Goal: Entertainment & Leisure: Consume media (video, audio)

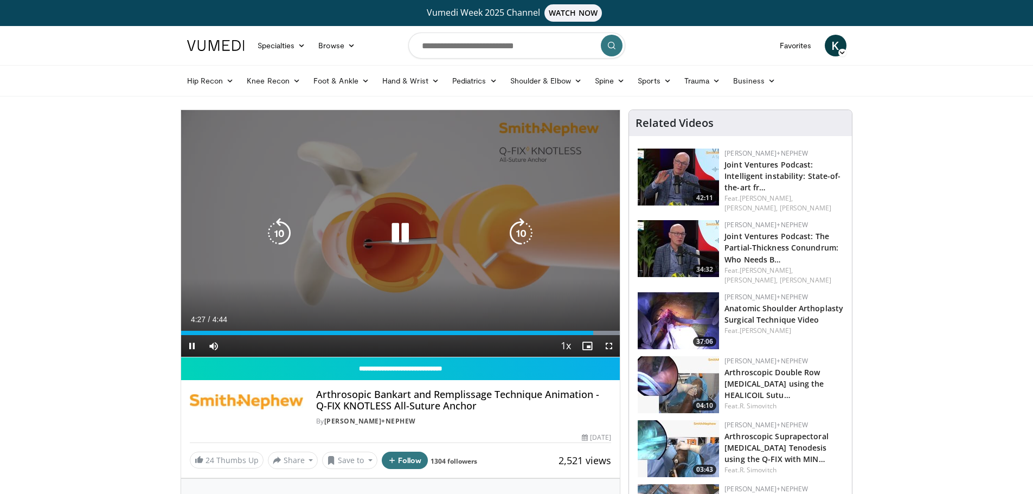
click at [402, 238] on icon "Video Player" at bounding box center [400, 233] width 30 height 30
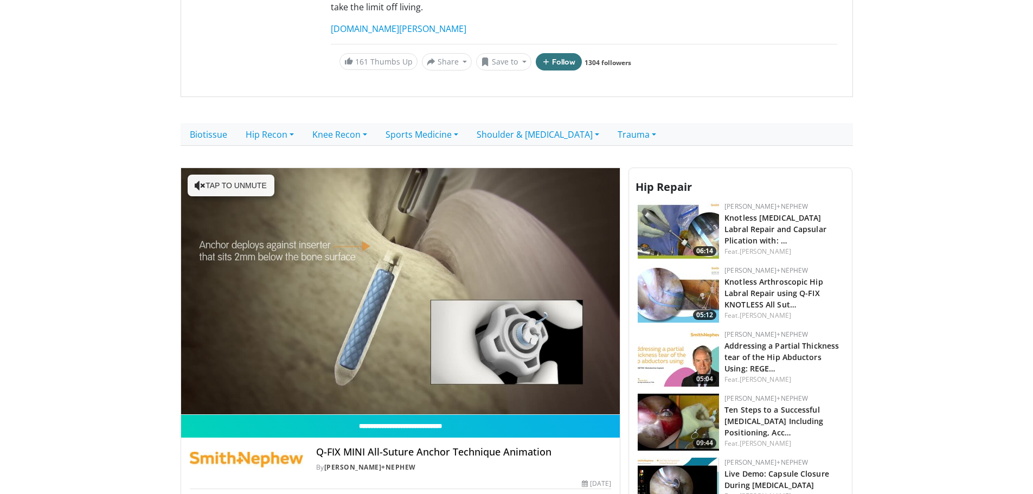
scroll to position [217, 0]
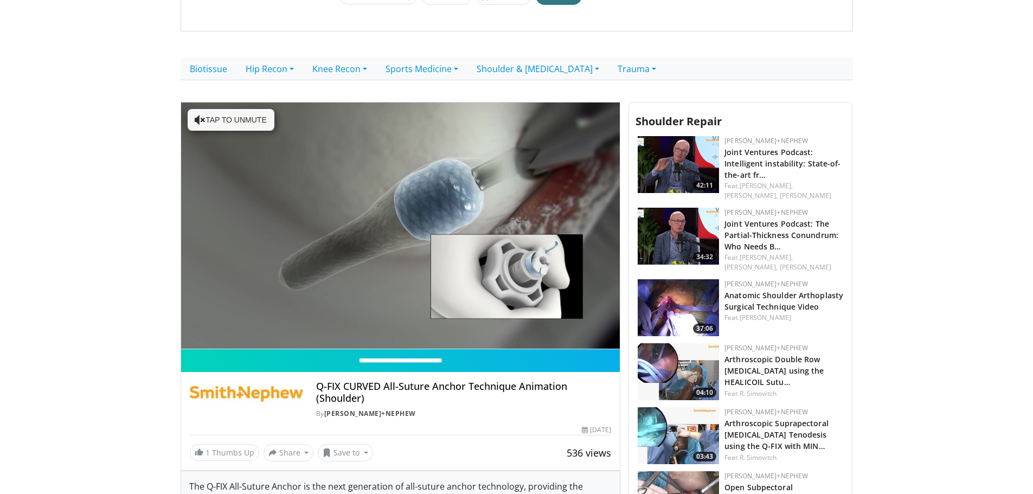
scroll to position [271, 0]
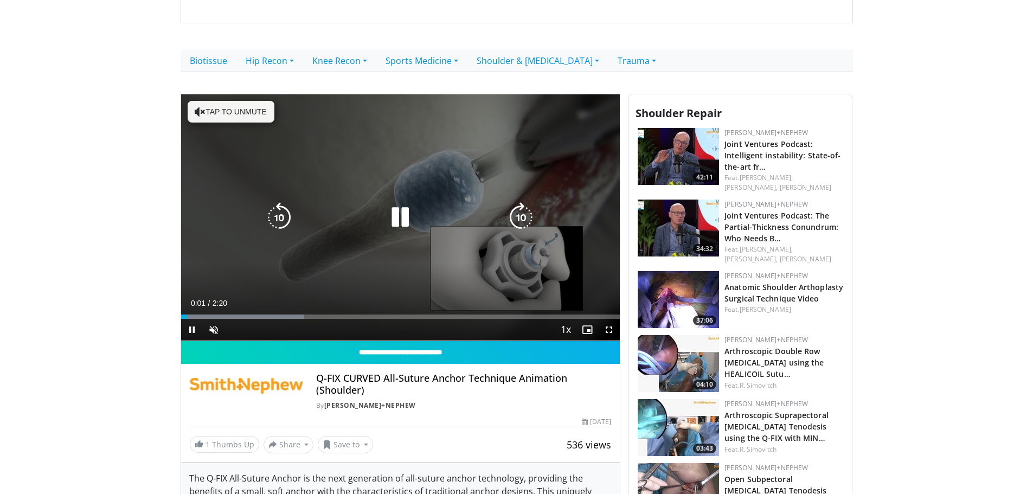
click at [210, 101] on button "Tap to unmute" at bounding box center [231, 112] width 87 height 22
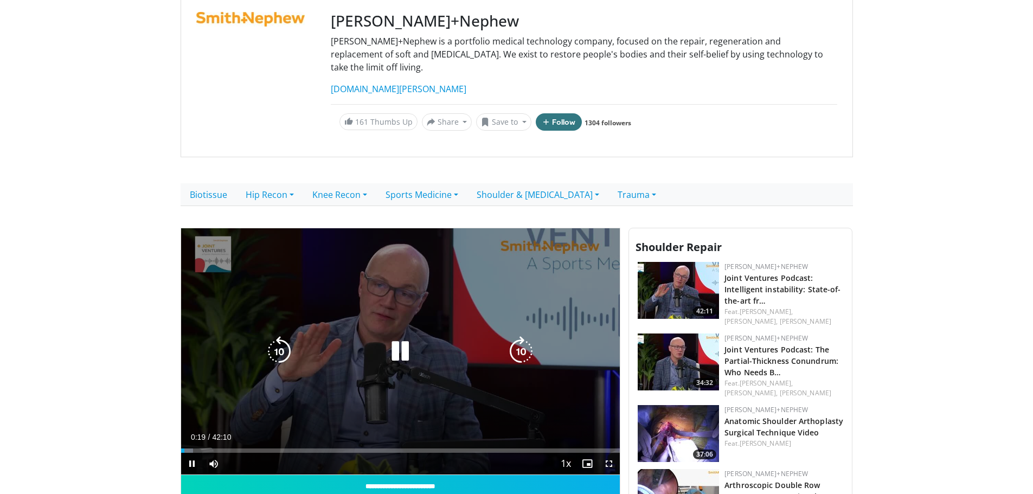
scroll to position [163, 0]
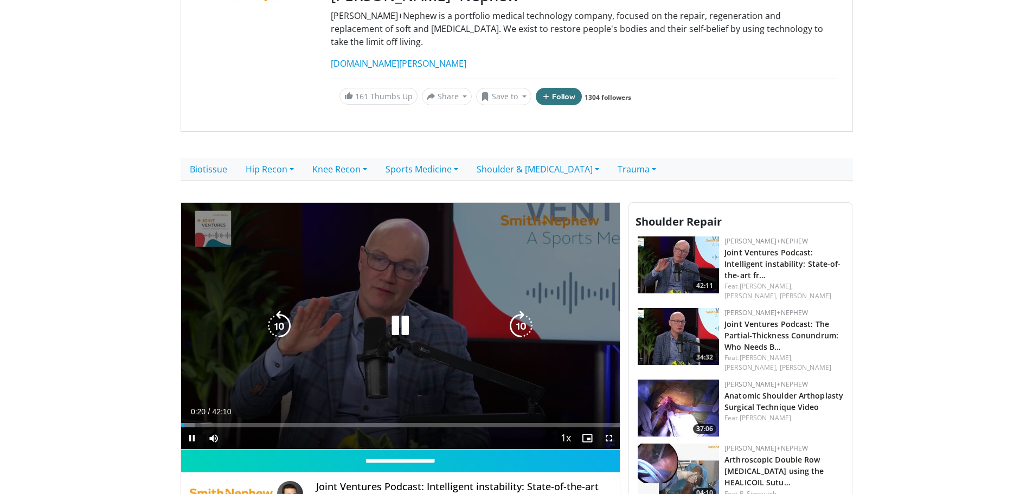
click at [398, 312] on icon "Video Player" at bounding box center [400, 326] width 30 height 30
